Goal: Task Accomplishment & Management: Use online tool/utility

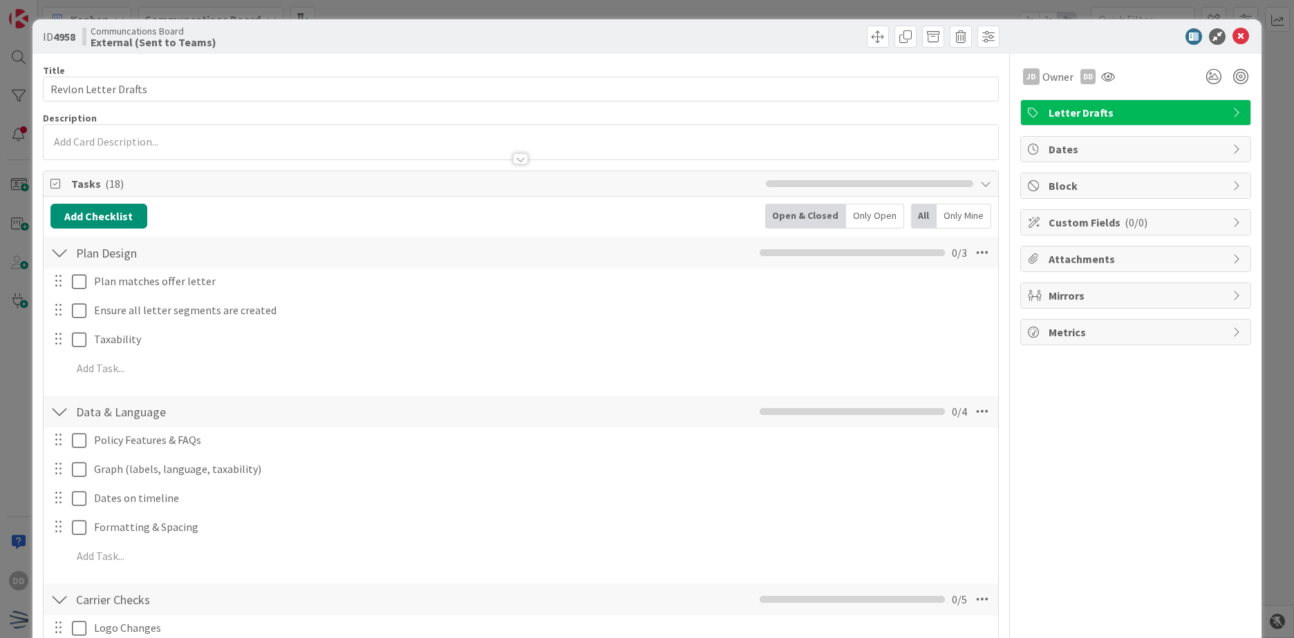
click at [1240, 39] on div at bounding box center [1128, 36] width 245 height 17
click at [1232, 39] on icon at bounding box center [1240, 36] width 17 height 17
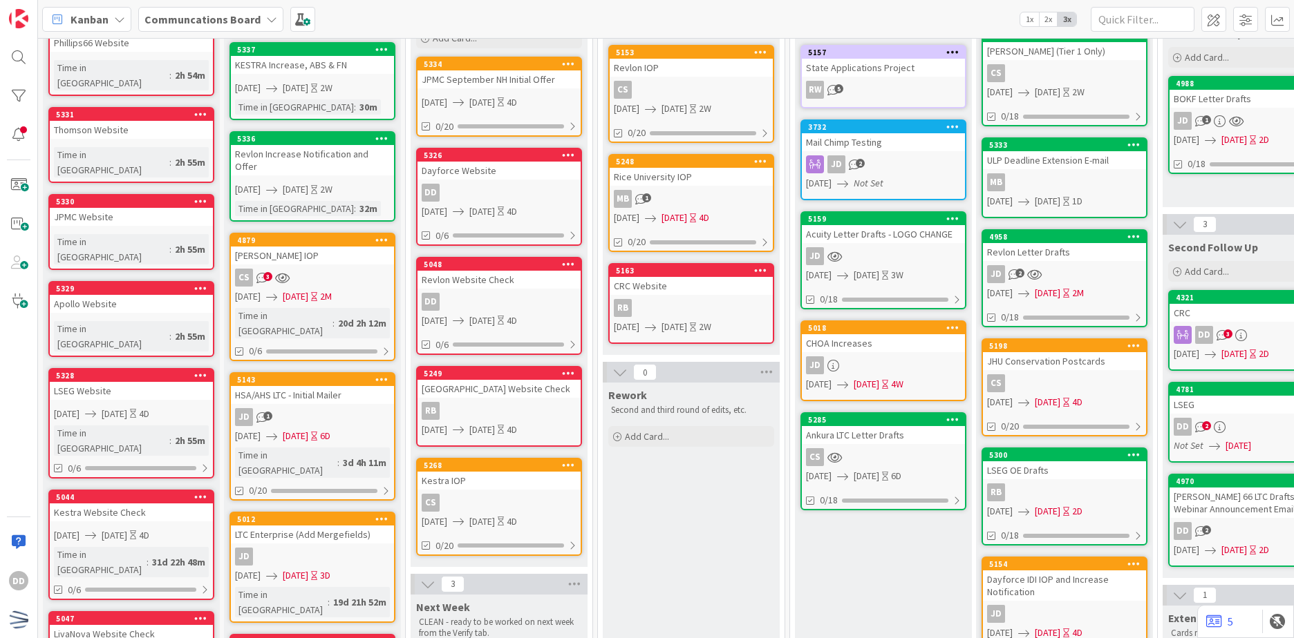
scroll to position [138, 0]
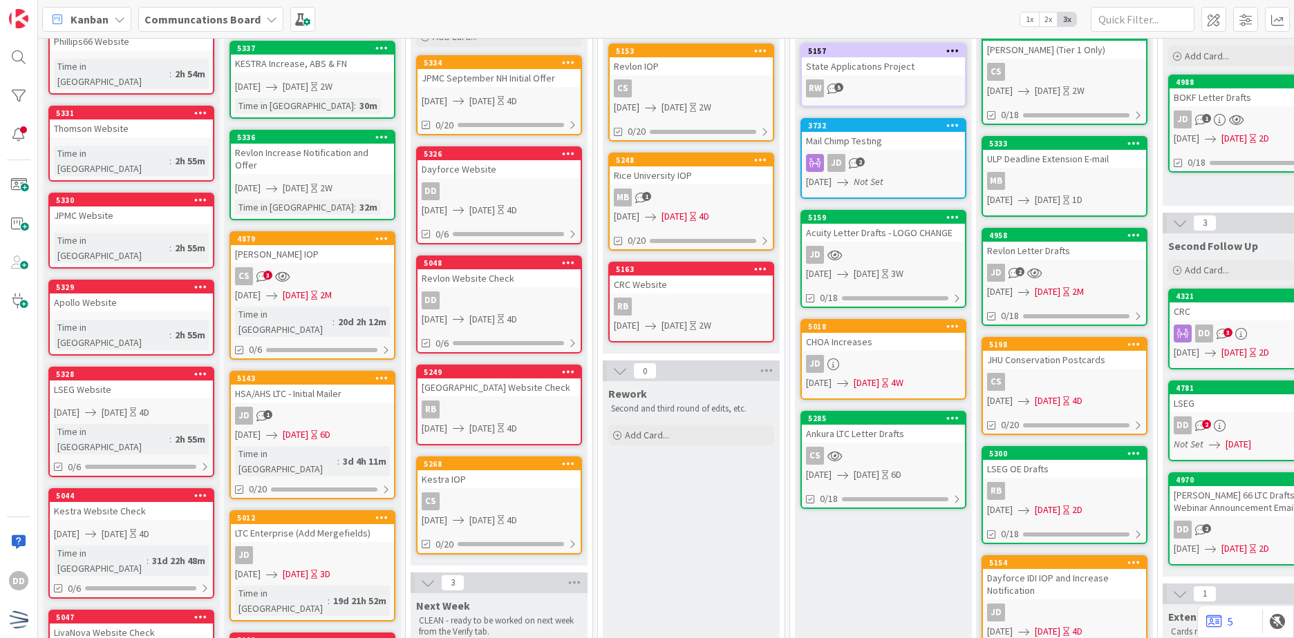
click at [887, 454] on div "CS" at bounding box center [883, 456] width 163 height 18
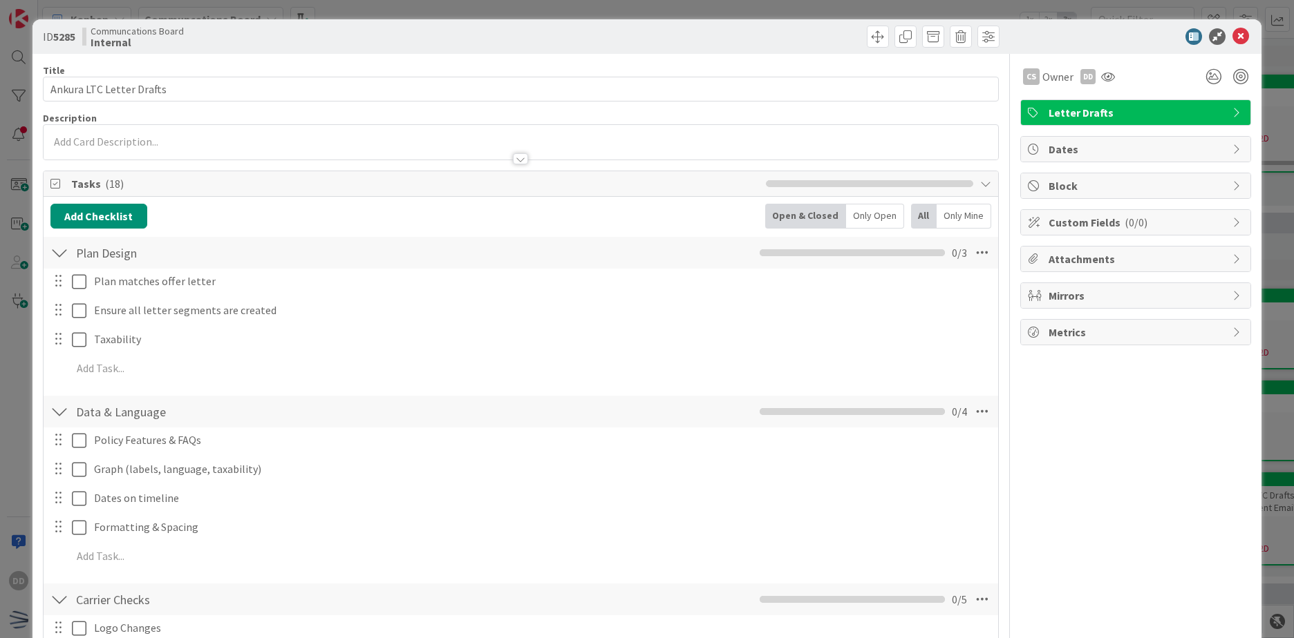
click at [513, 155] on div at bounding box center [520, 158] width 15 height 11
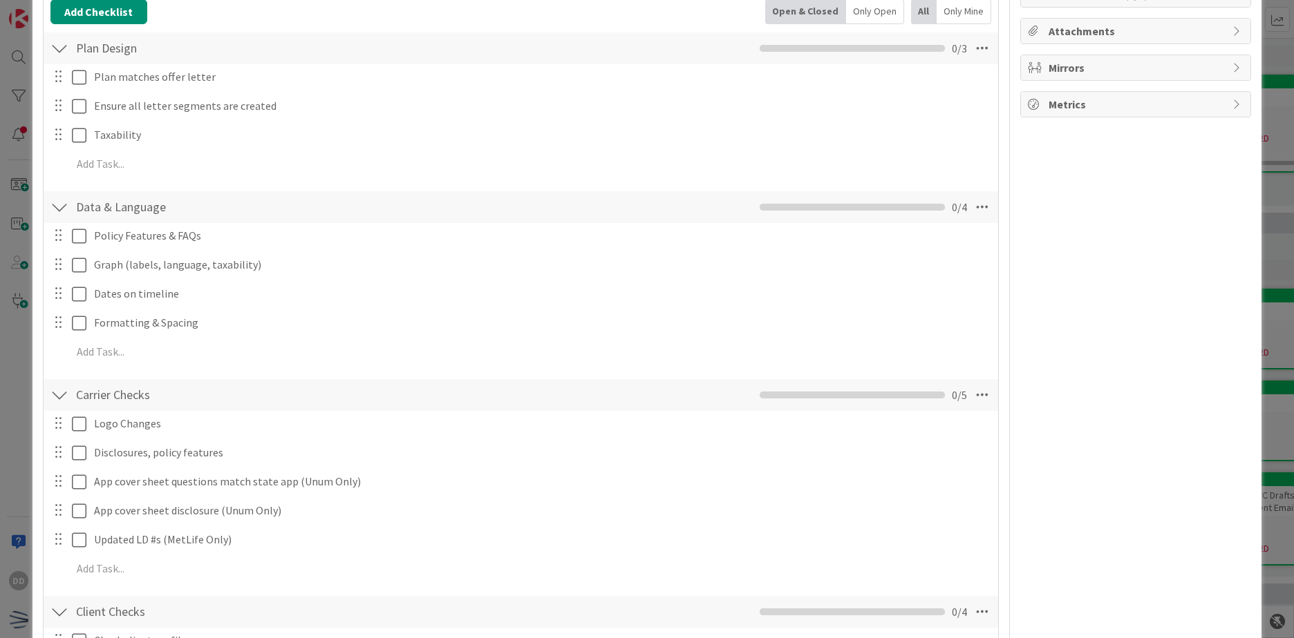
scroll to position [643, 0]
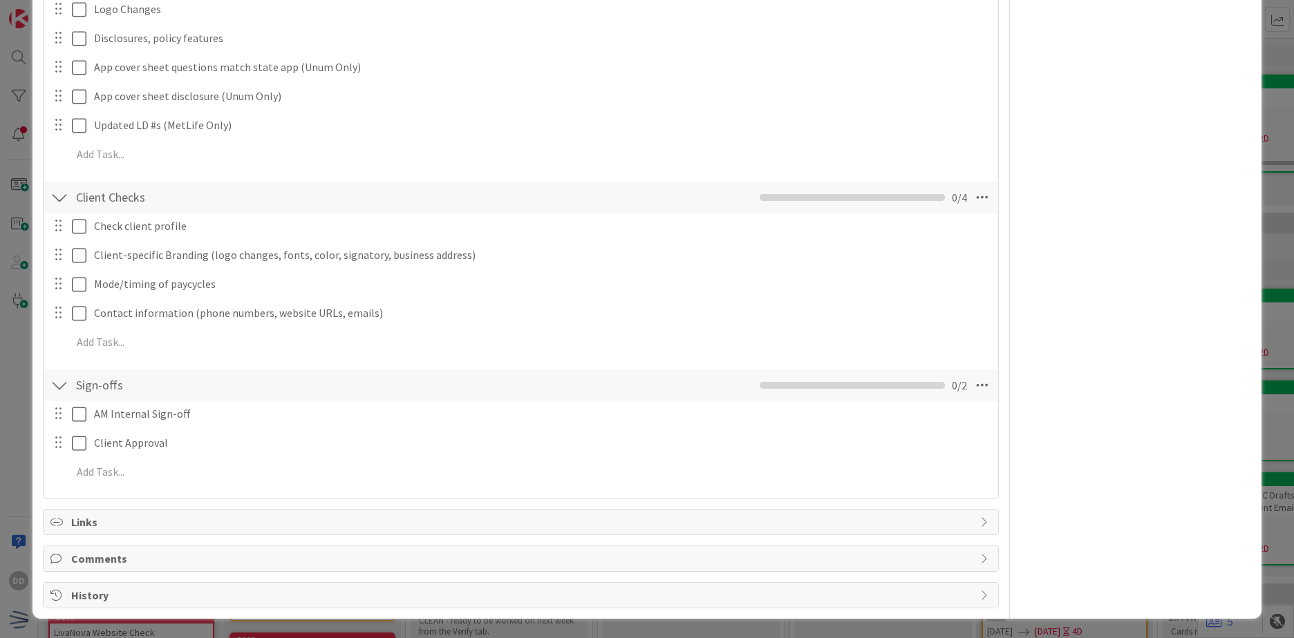
click at [189, 603] on div "History" at bounding box center [521, 595] width 954 height 25
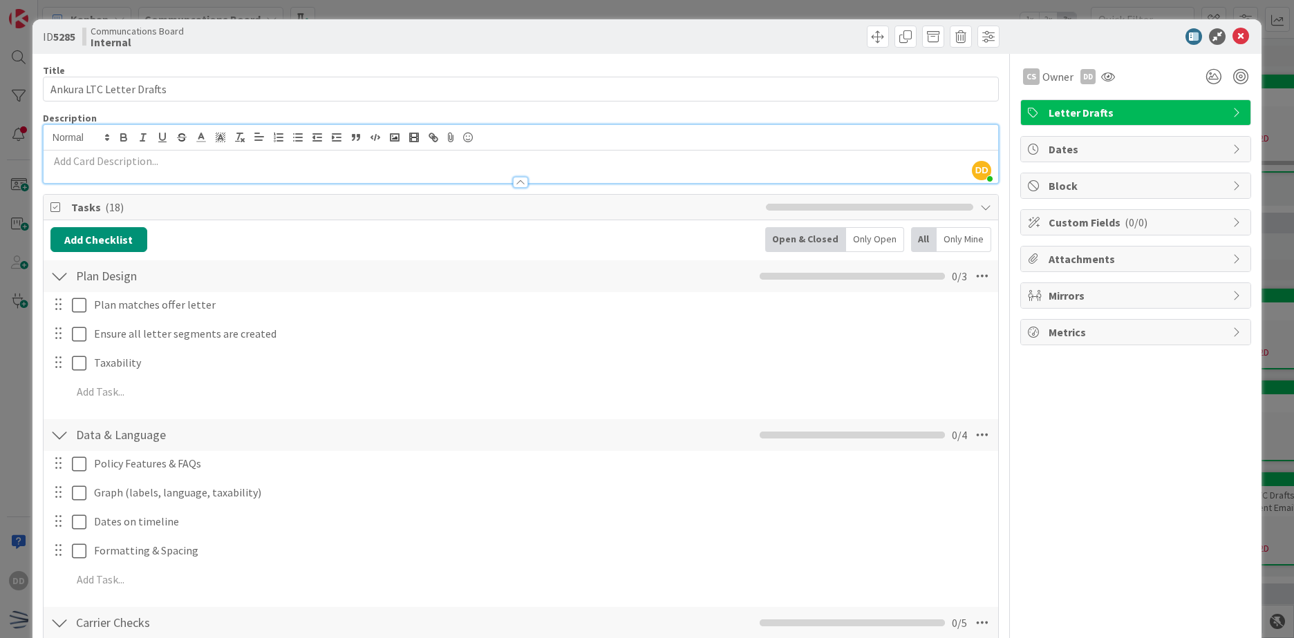
scroll to position [138, 0]
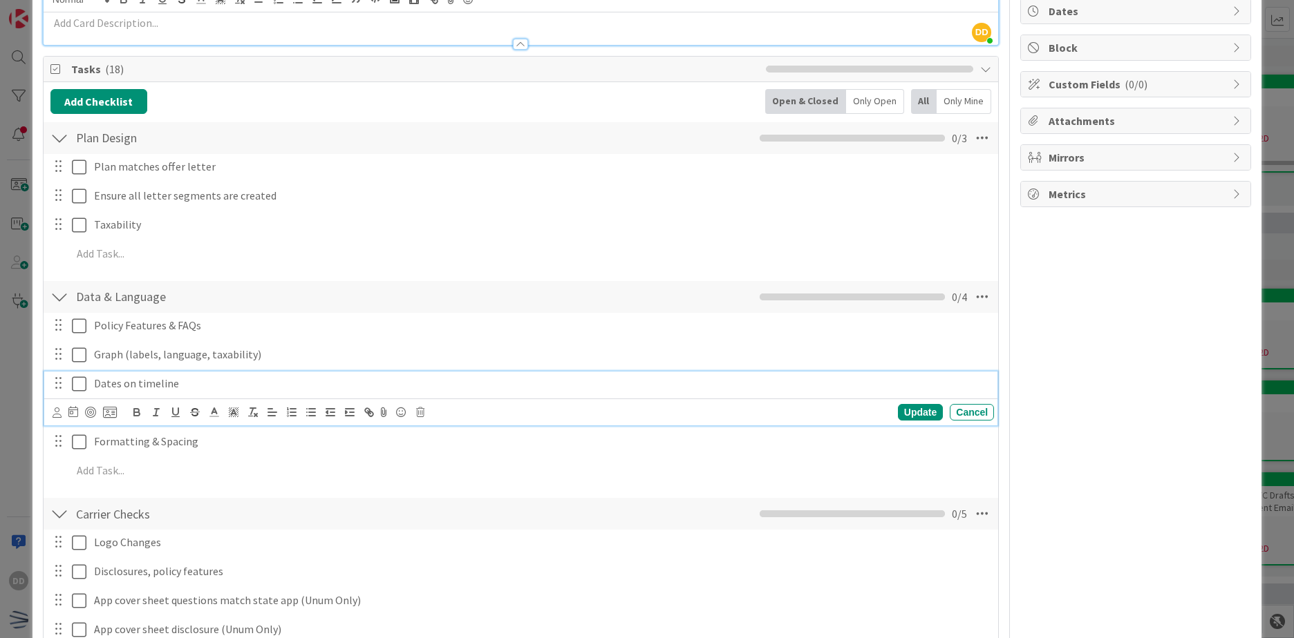
click at [81, 386] on icon at bounding box center [79, 384] width 15 height 17
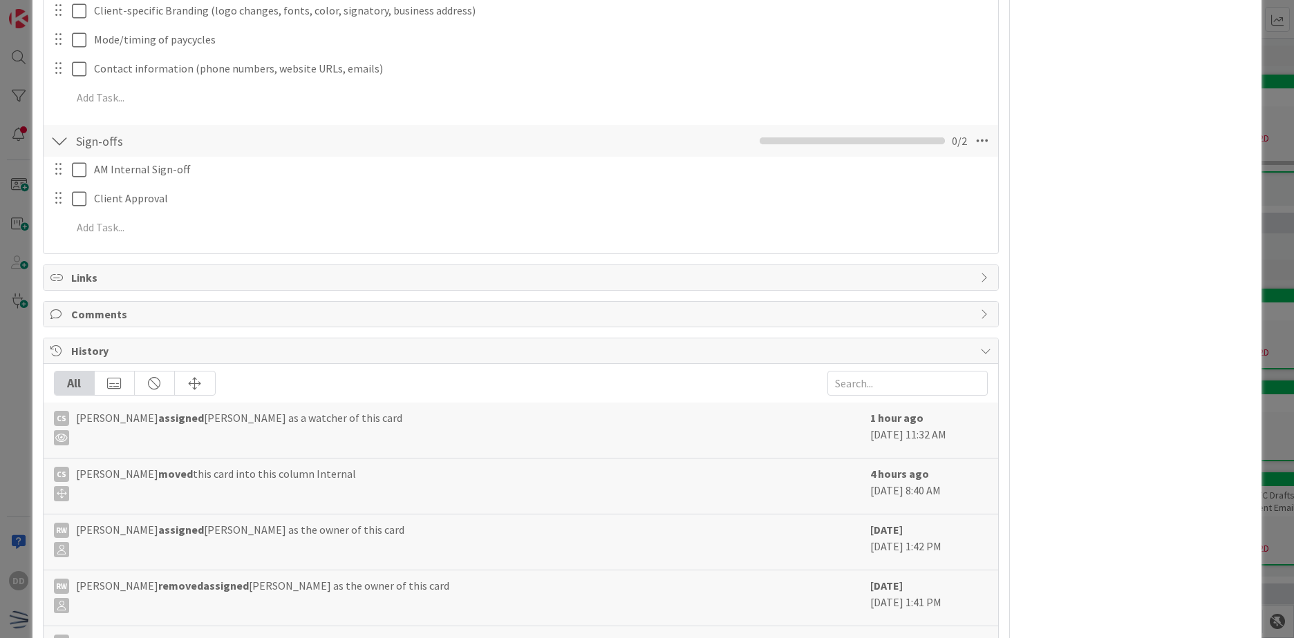
scroll to position [622, 0]
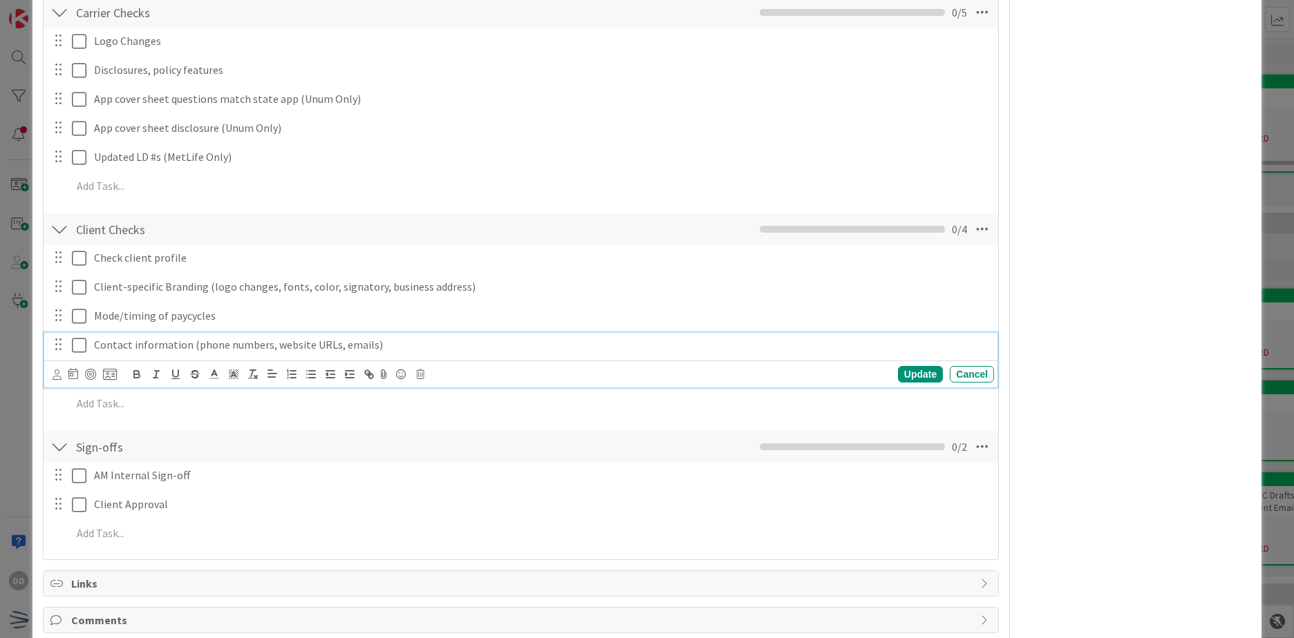
click at [79, 345] on icon at bounding box center [79, 345] width 15 height 17
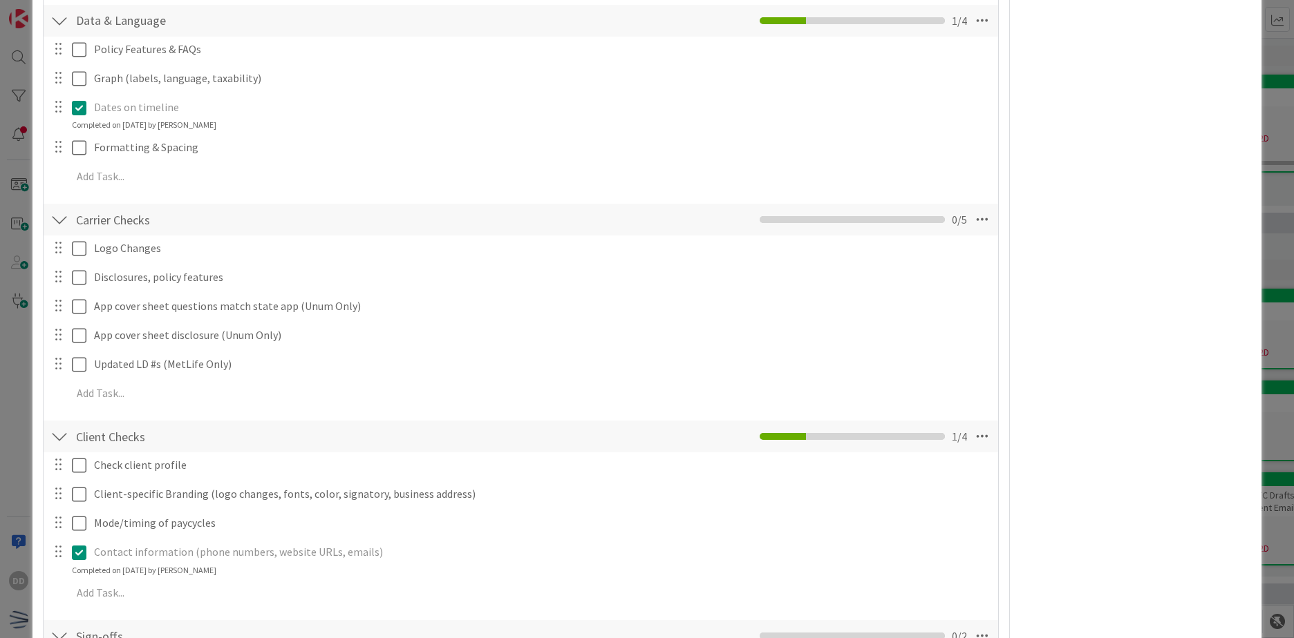
scroll to position [345, 0]
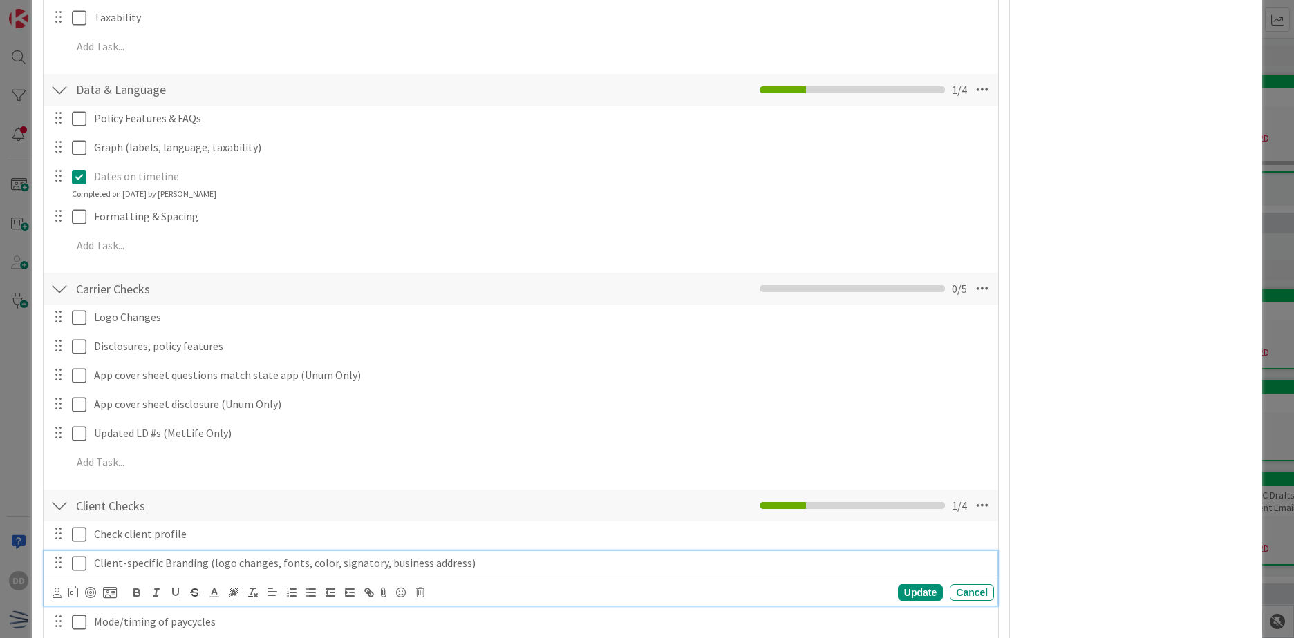
click at [82, 564] on icon at bounding box center [79, 564] width 15 height 17
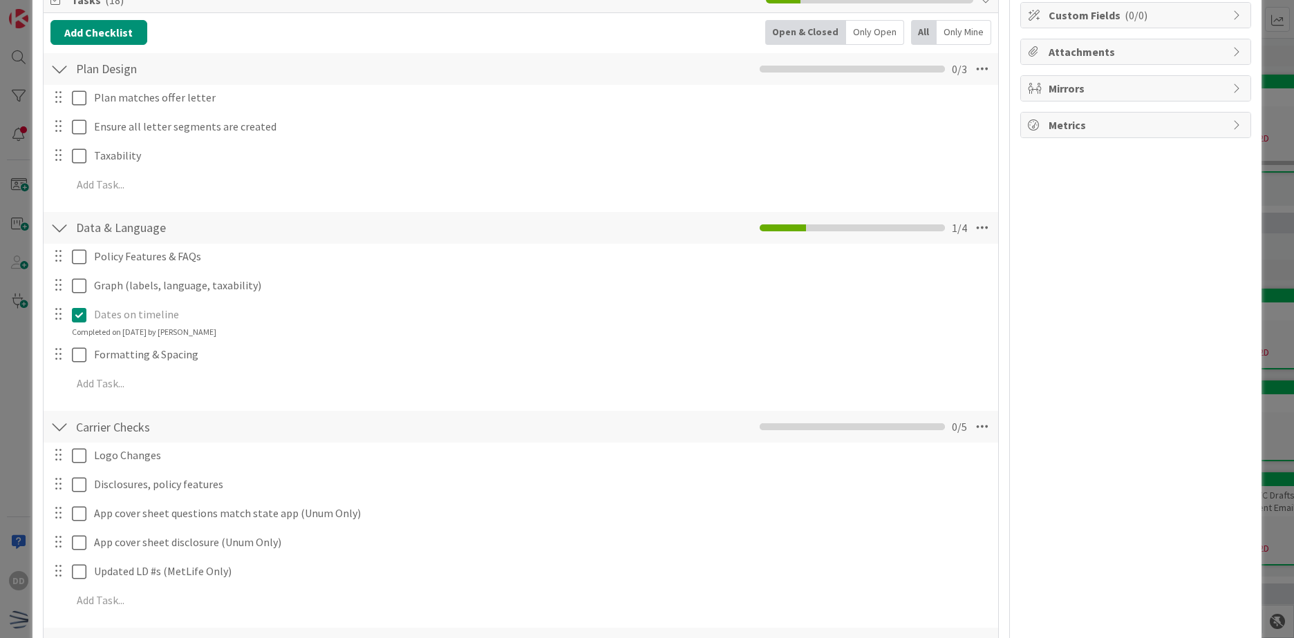
scroll to position [484, 0]
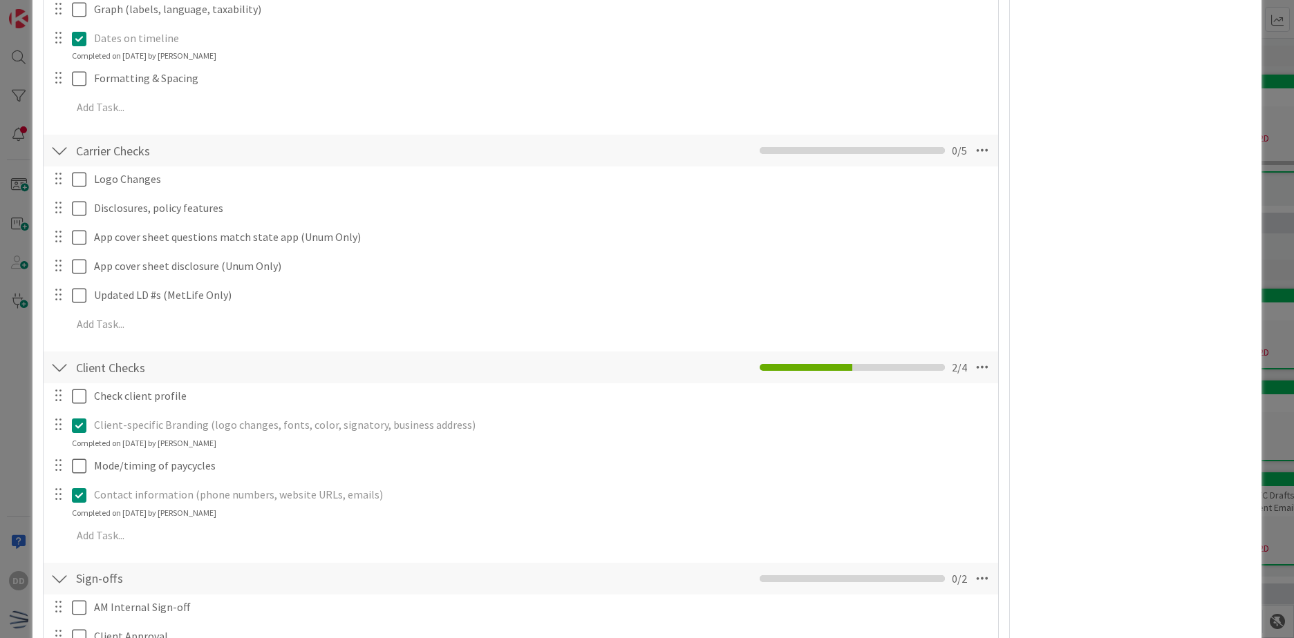
click at [82, 420] on icon at bounding box center [79, 425] width 15 height 17
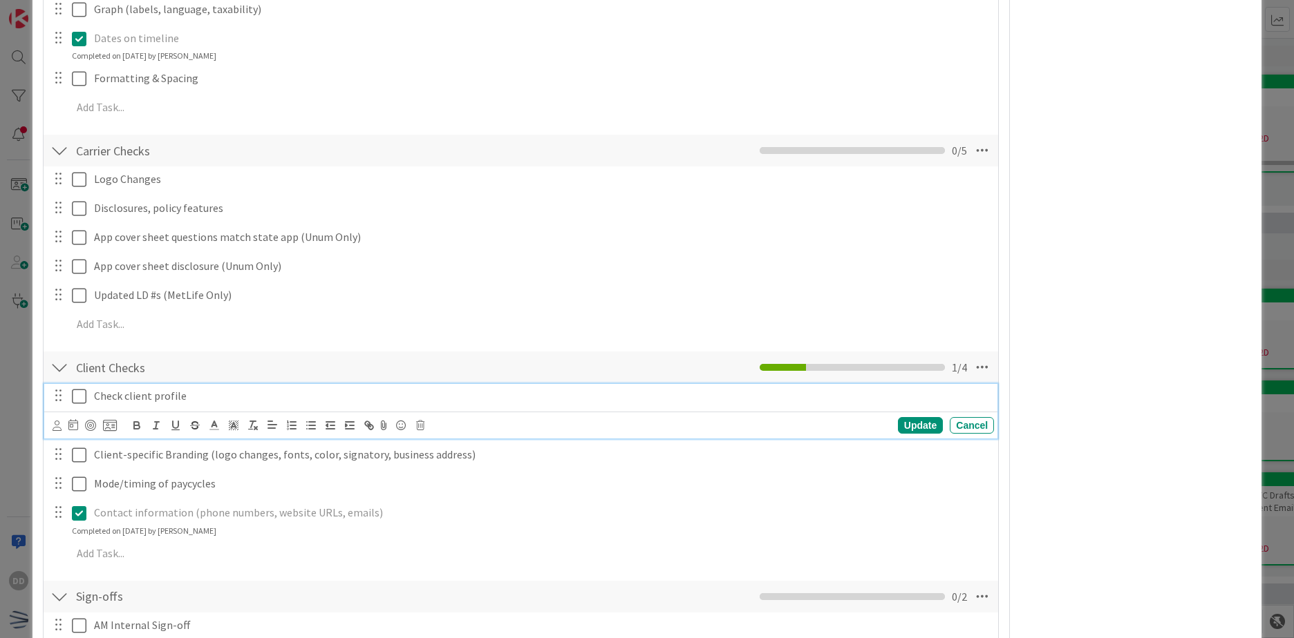
click at [142, 403] on p "Check client profile" at bounding box center [541, 396] width 894 height 16
click at [74, 397] on icon at bounding box center [79, 396] width 15 height 17
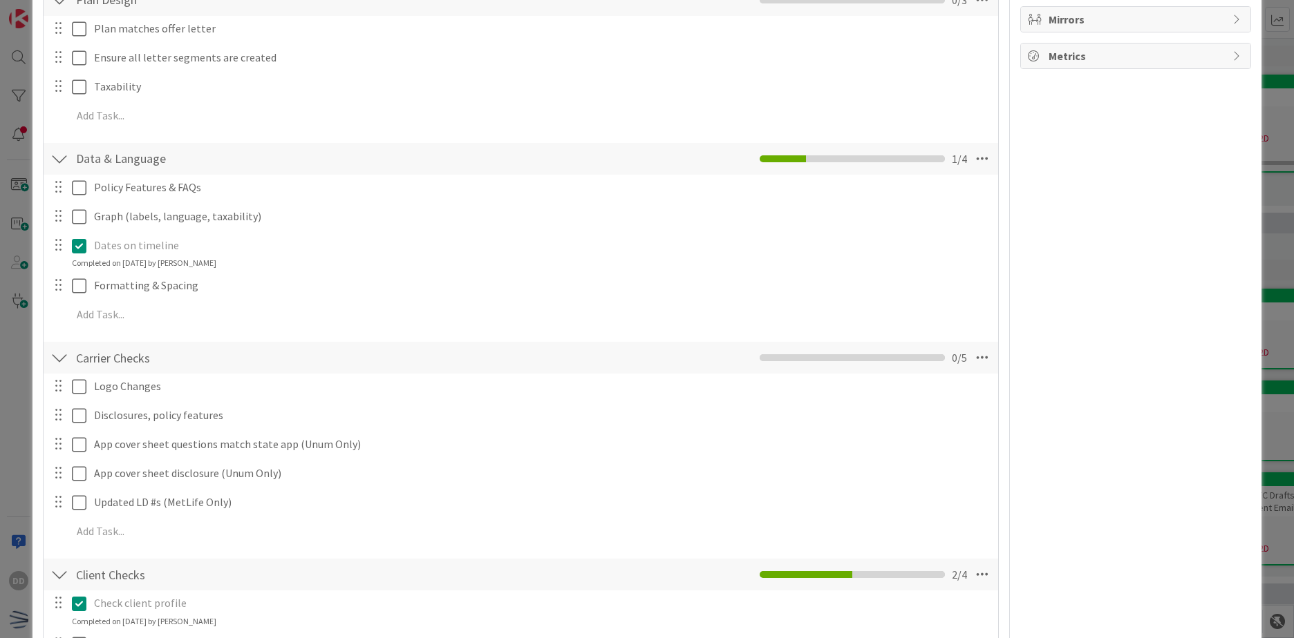
scroll to position [415, 0]
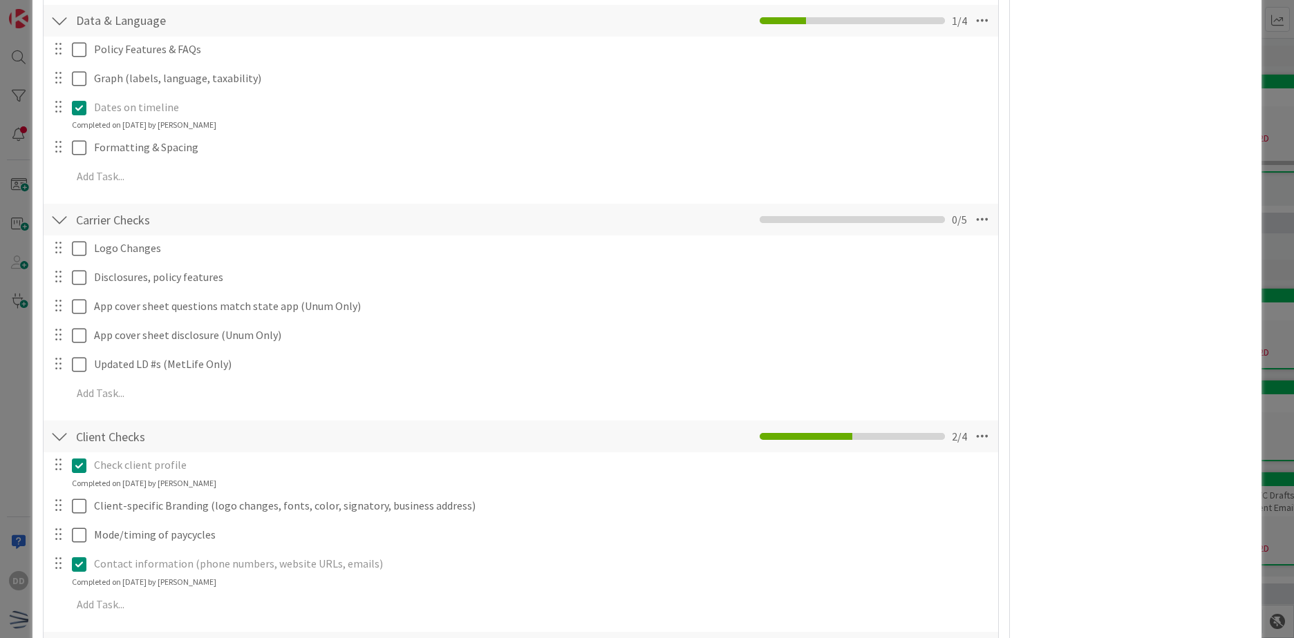
click at [60, 504] on div at bounding box center [59, 505] width 18 height 21
click at [59, 535] on div at bounding box center [59, 534] width 18 height 21
click at [59, 537] on div at bounding box center [59, 534] width 18 height 21
click at [974, 435] on icon at bounding box center [981, 436] width 25 height 25
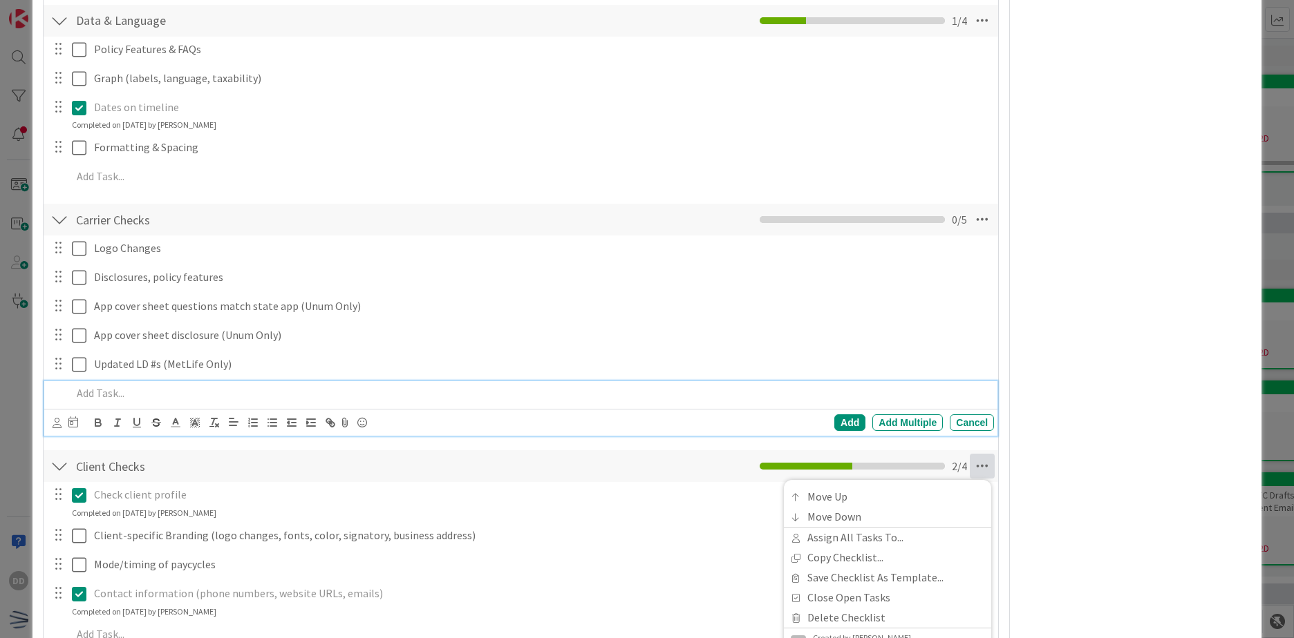
click at [612, 398] on p at bounding box center [530, 394] width 916 height 16
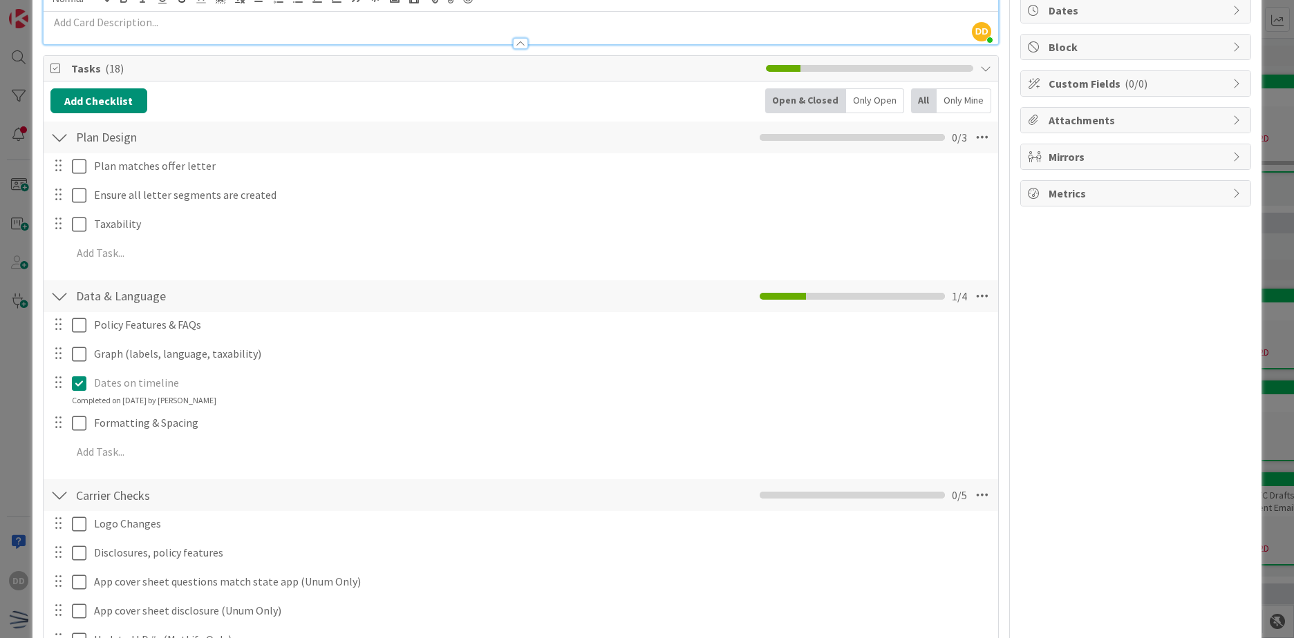
scroll to position [138, 0]
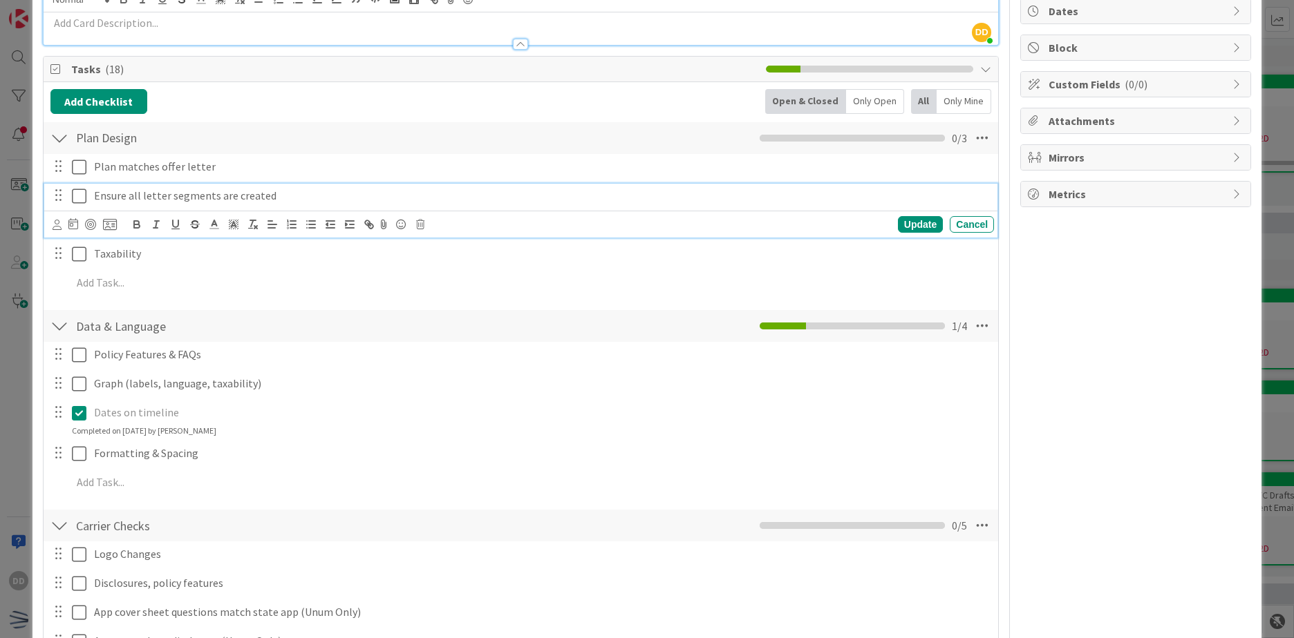
click at [75, 198] on icon at bounding box center [79, 196] width 15 height 17
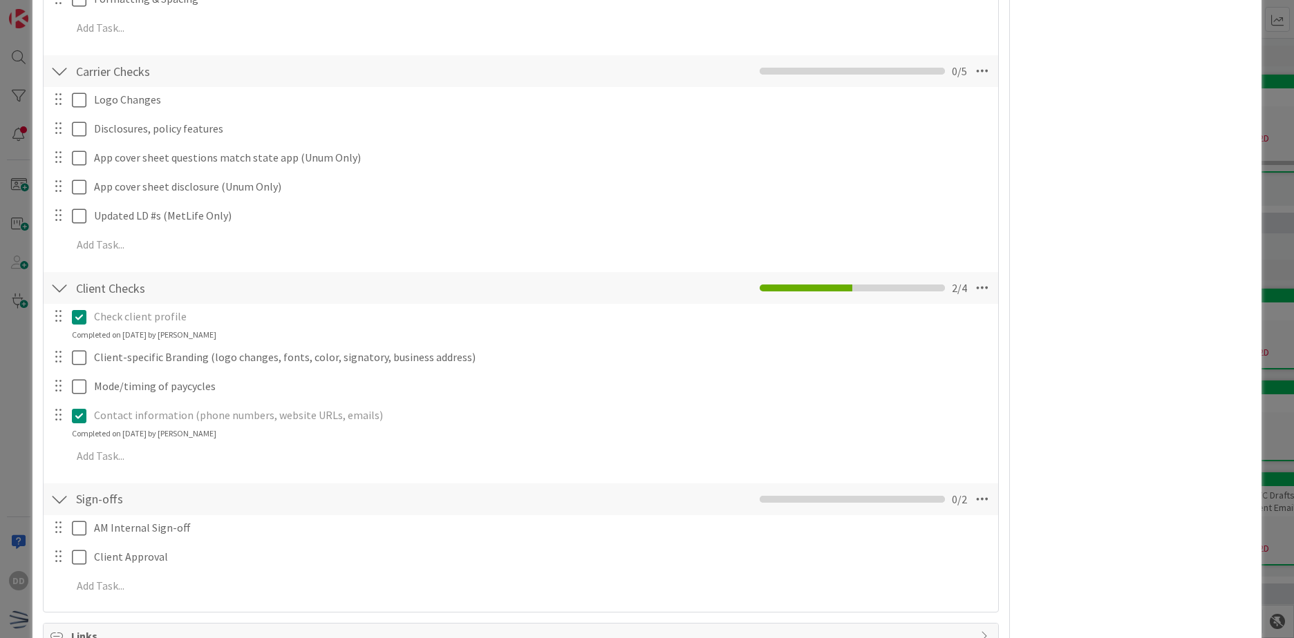
scroll to position [553, 0]
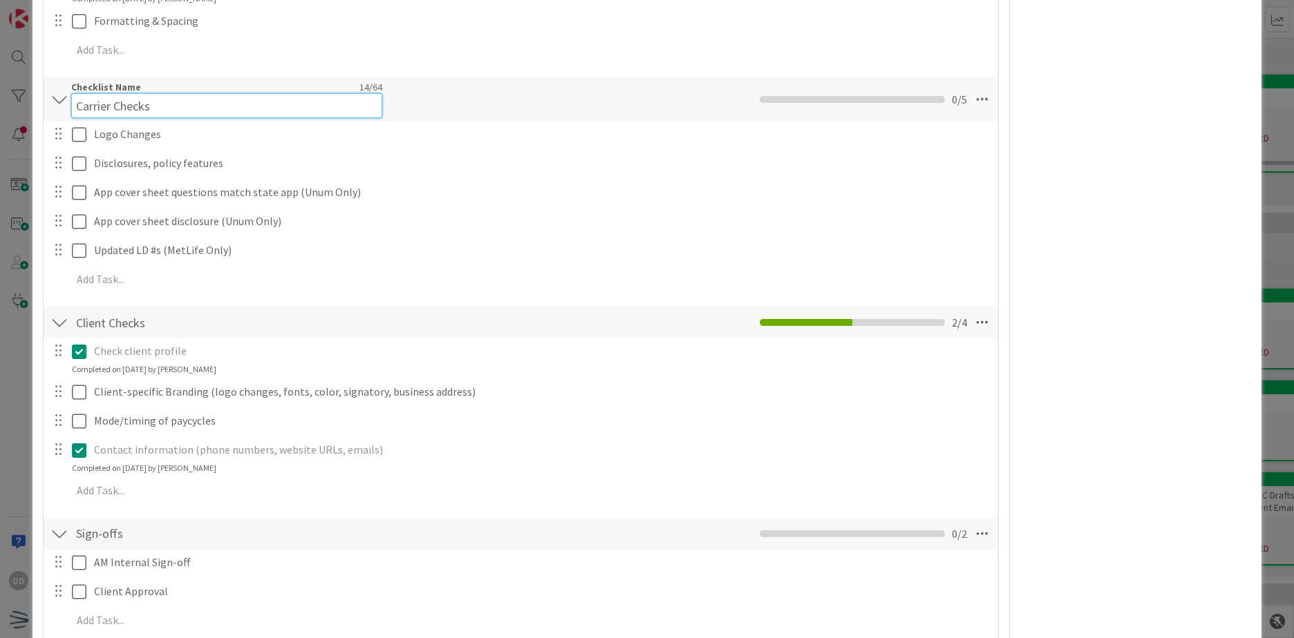
click at [96, 98] on input "Carrier Checks" at bounding box center [226, 105] width 311 height 25
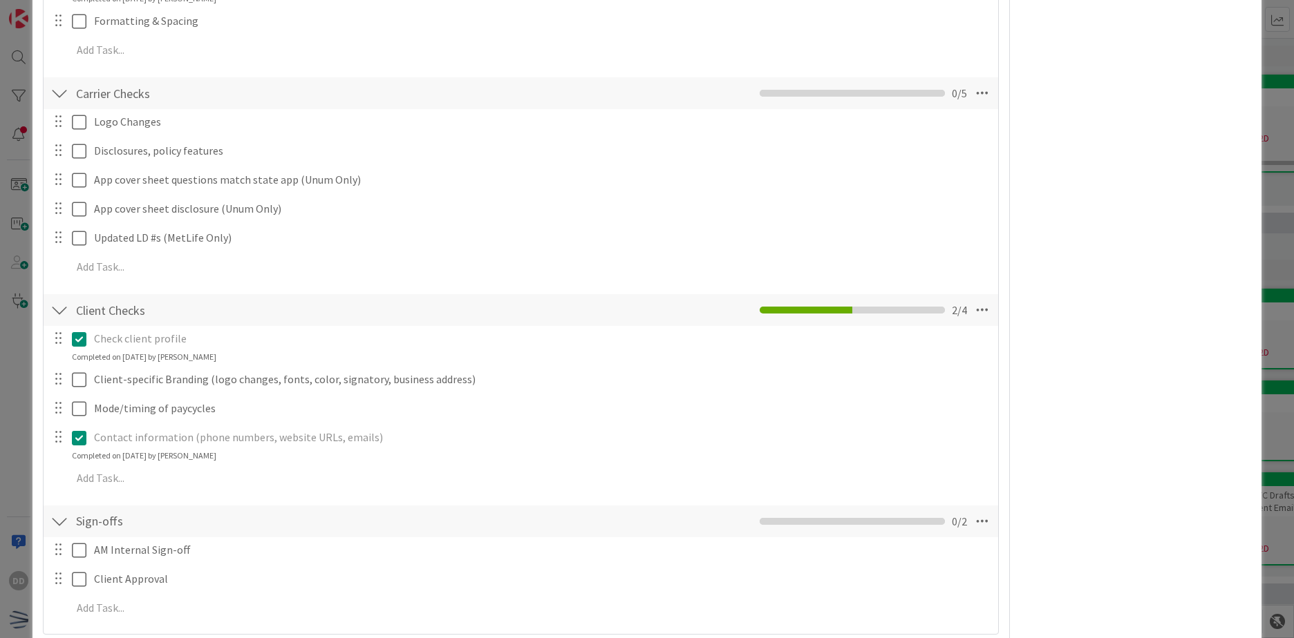
click at [59, 93] on div at bounding box center [59, 93] width 18 height 25
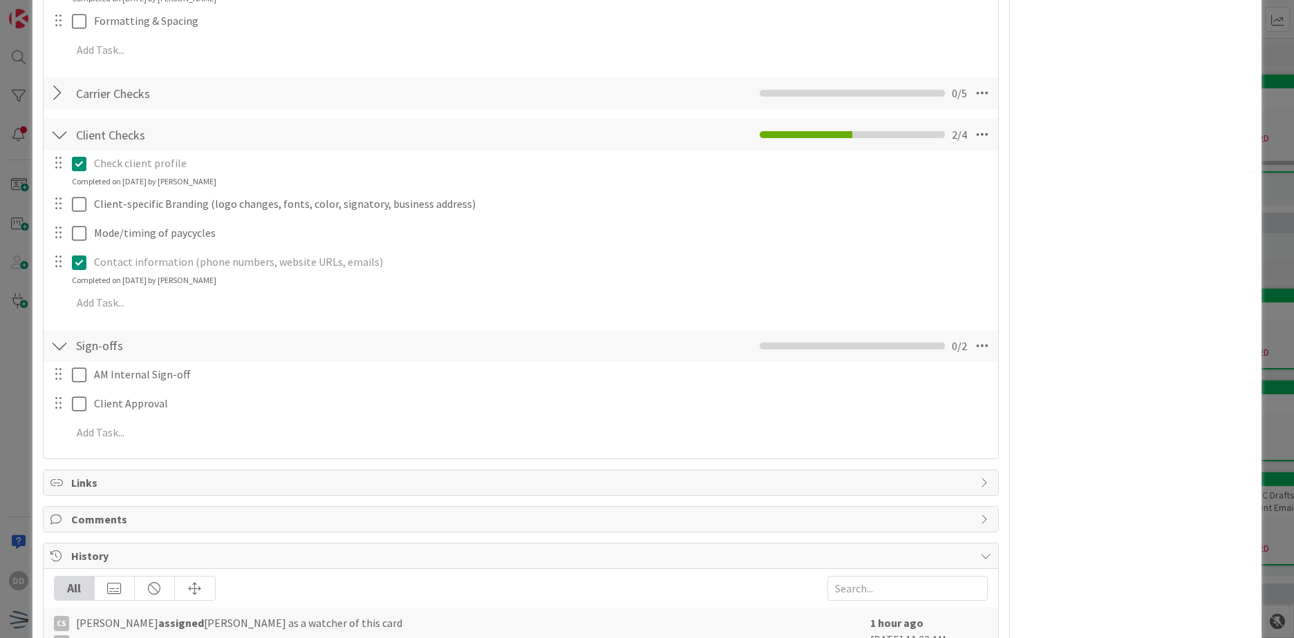
click at [64, 97] on div at bounding box center [59, 93] width 18 height 25
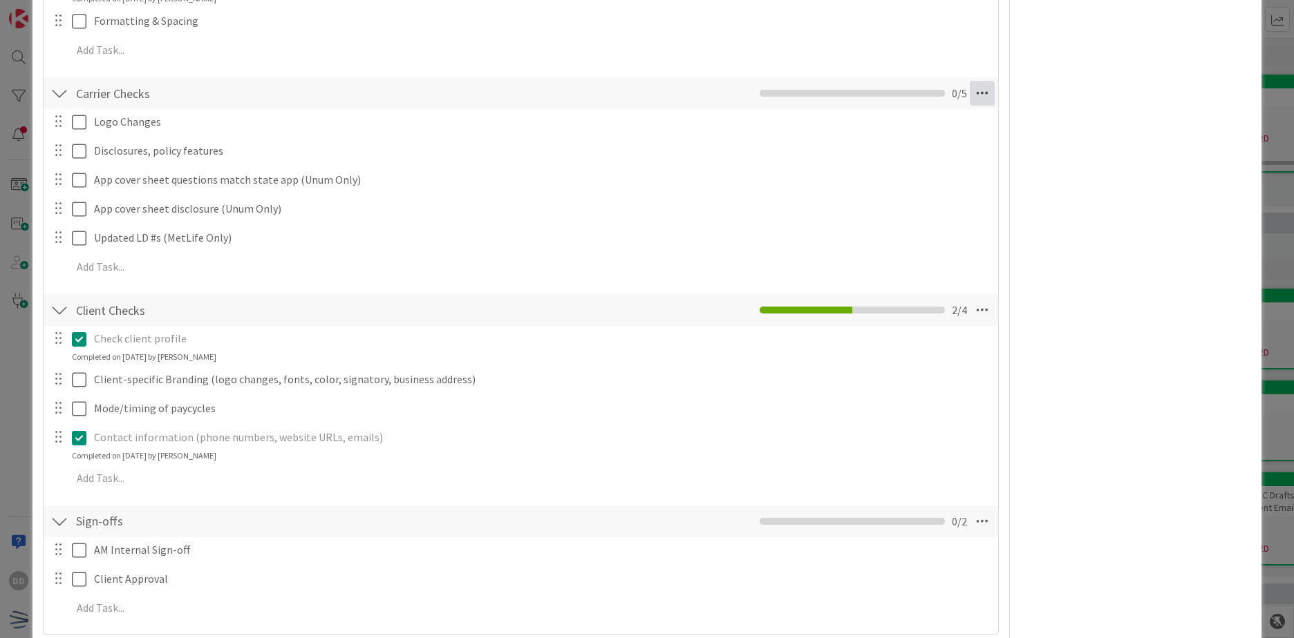
click at [969, 95] on icon at bounding box center [981, 93] width 25 height 25
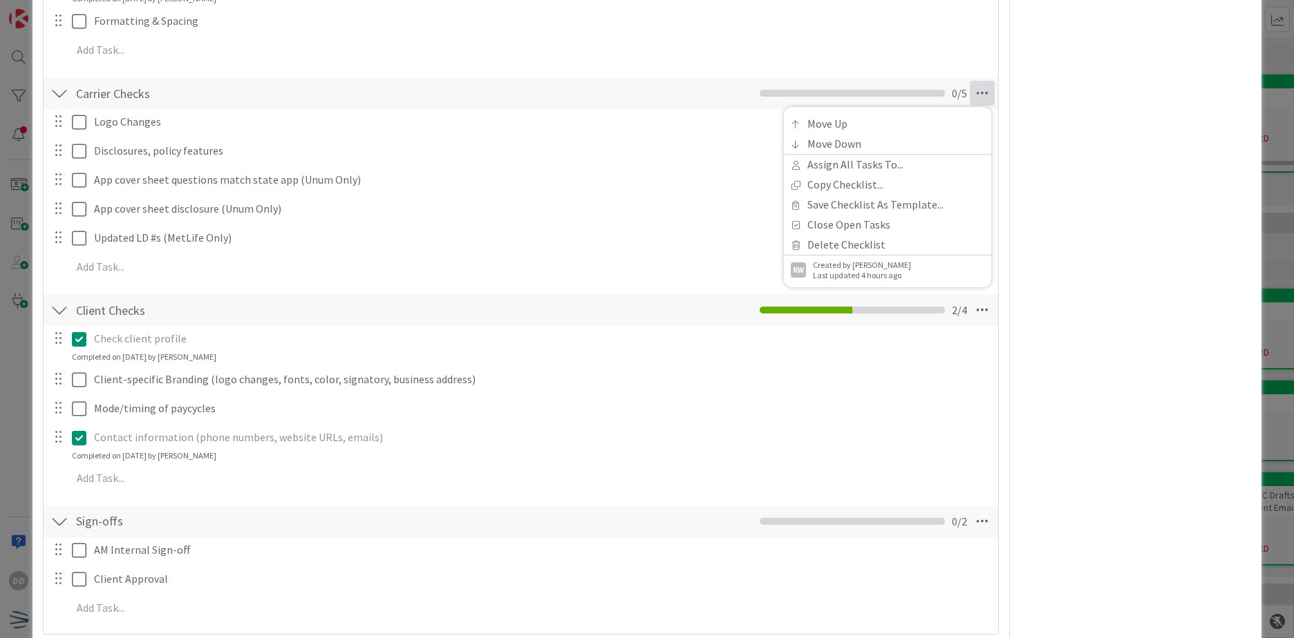
click at [59, 94] on div at bounding box center [59, 93] width 18 height 25
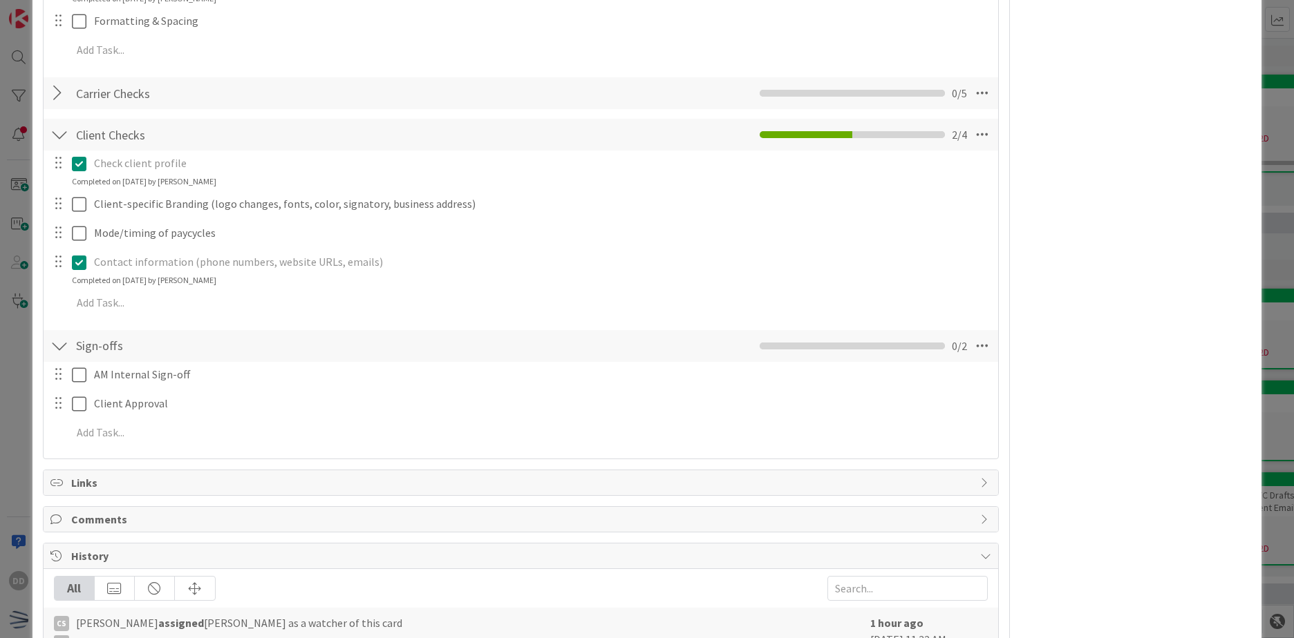
click at [59, 135] on div at bounding box center [59, 134] width 18 height 25
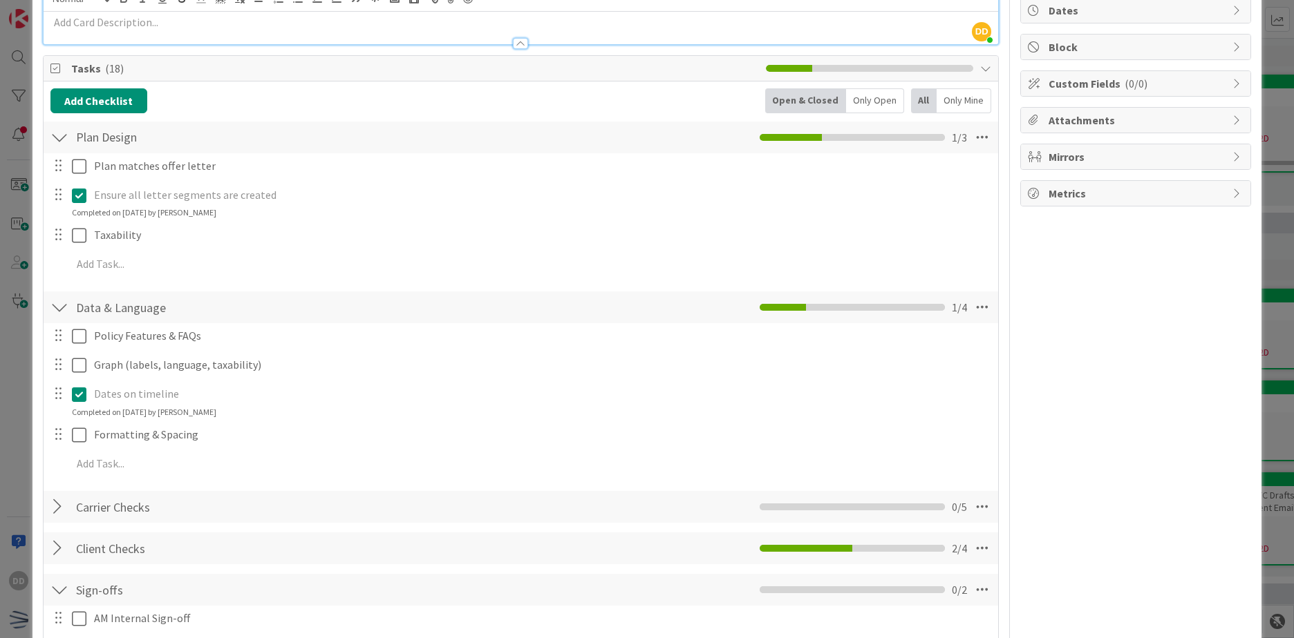
scroll to position [138, 0]
click at [57, 138] on div at bounding box center [59, 138] width 18 height 25
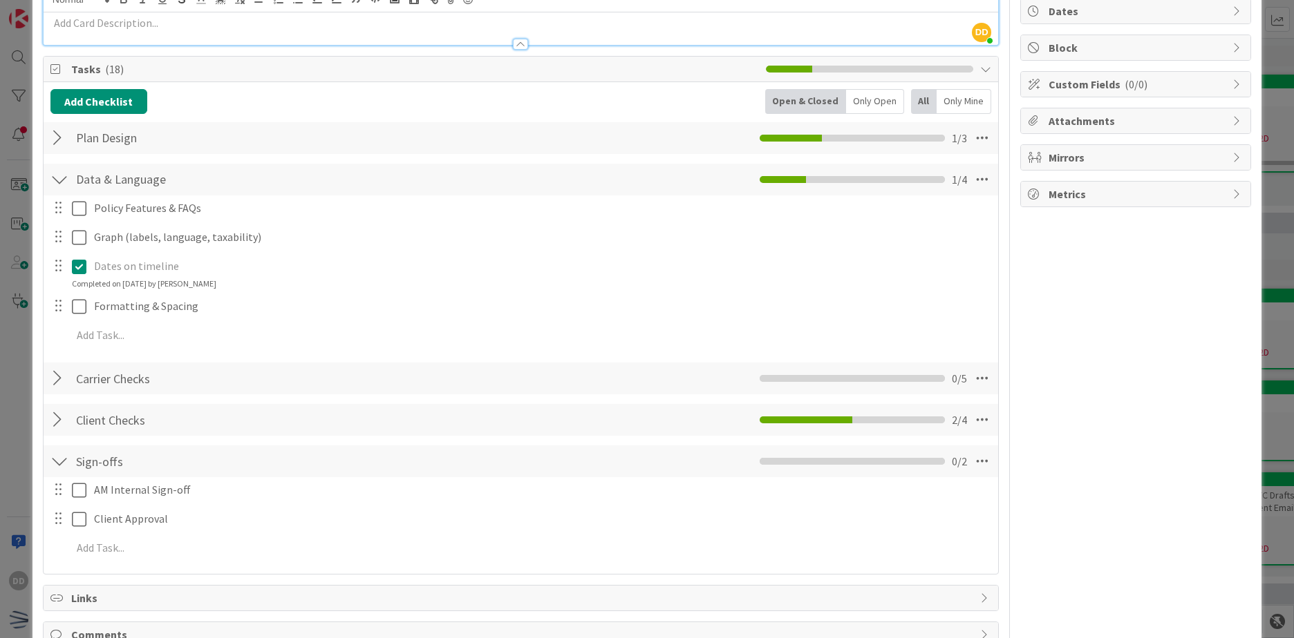
click at [55, 180] on div at bounding box center [59, 179] width 18 height 25
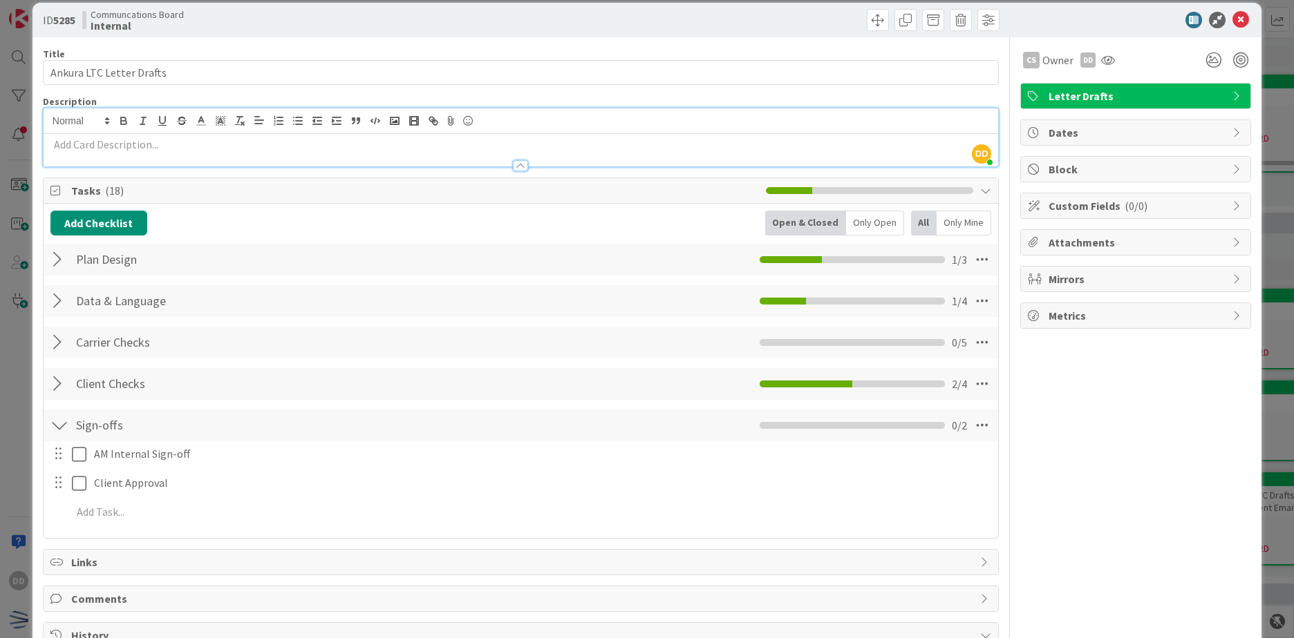
scroll to position [0, 0]
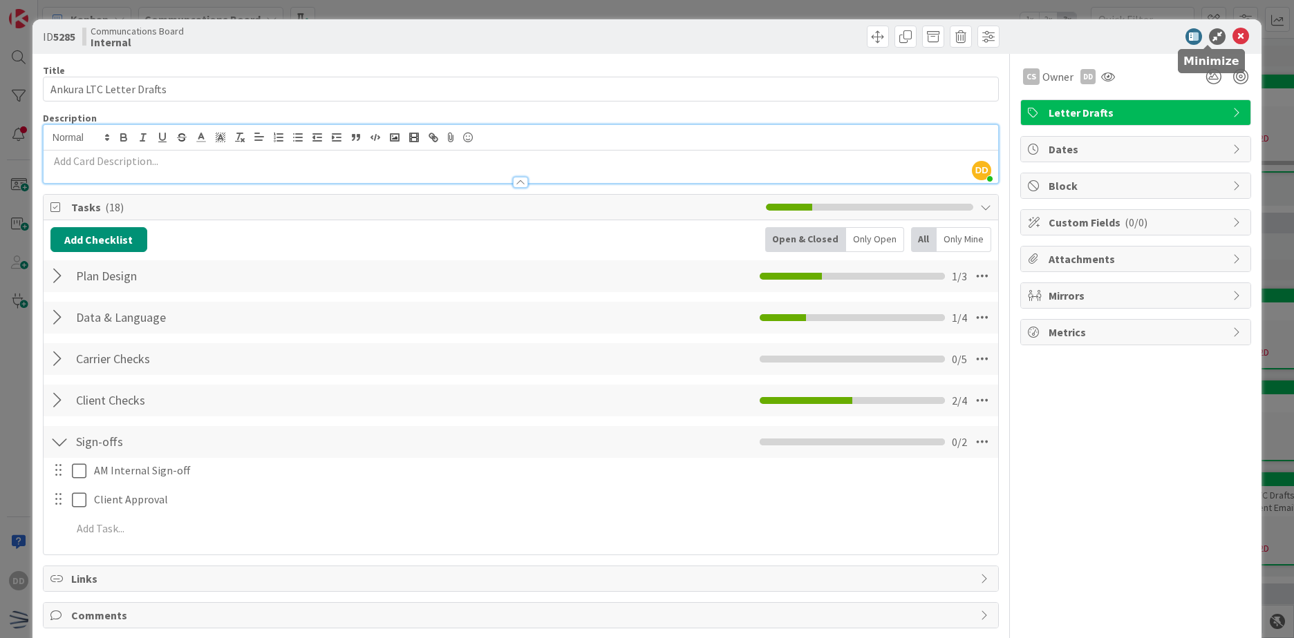
click at [1209, 33] on icon at bounding box center [1217, 36] width 17 height 17
